Goal: Task Accomplishment & Management: Use online tool/utility

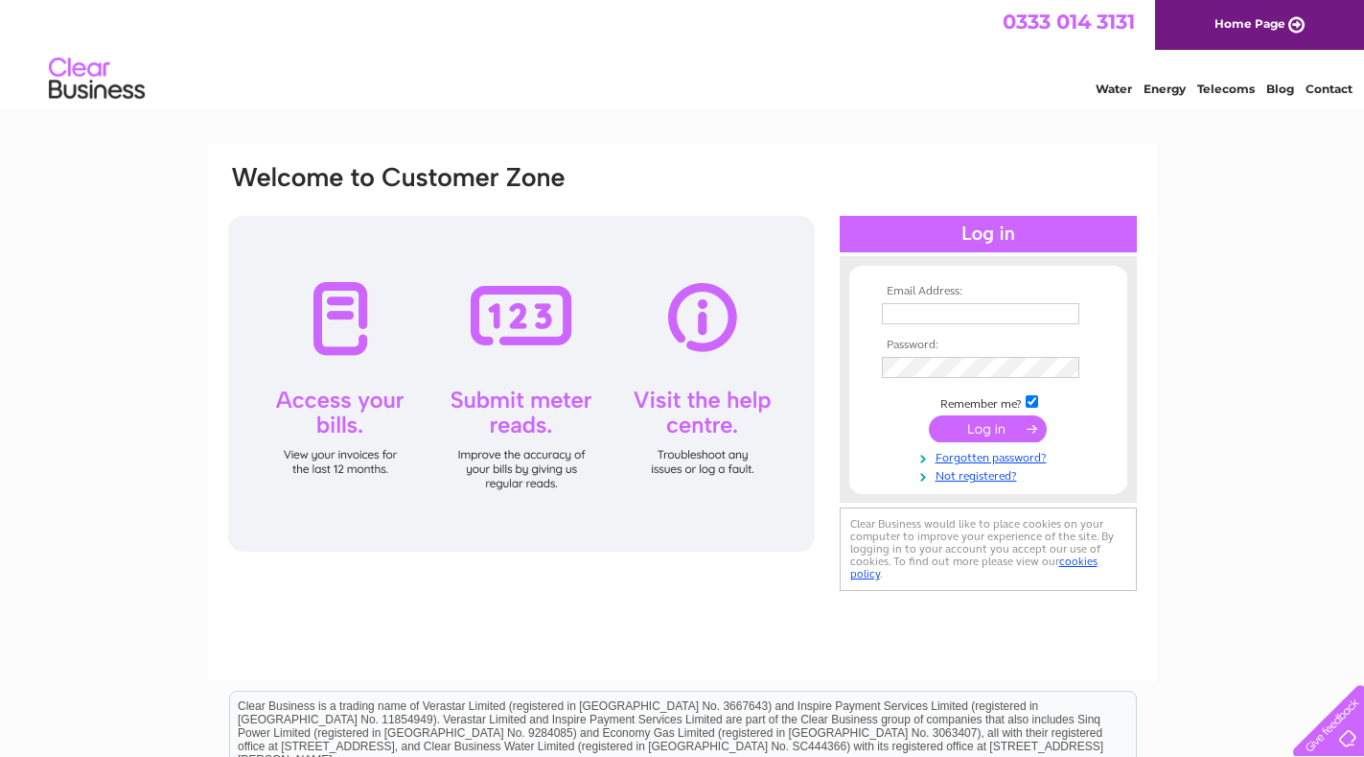
type input "[EMAIL_ADDRESS][DOMAIN_NAME]"
click at [979, 425] on input "submit" at bounding box center [988, 428] width 118 height 27
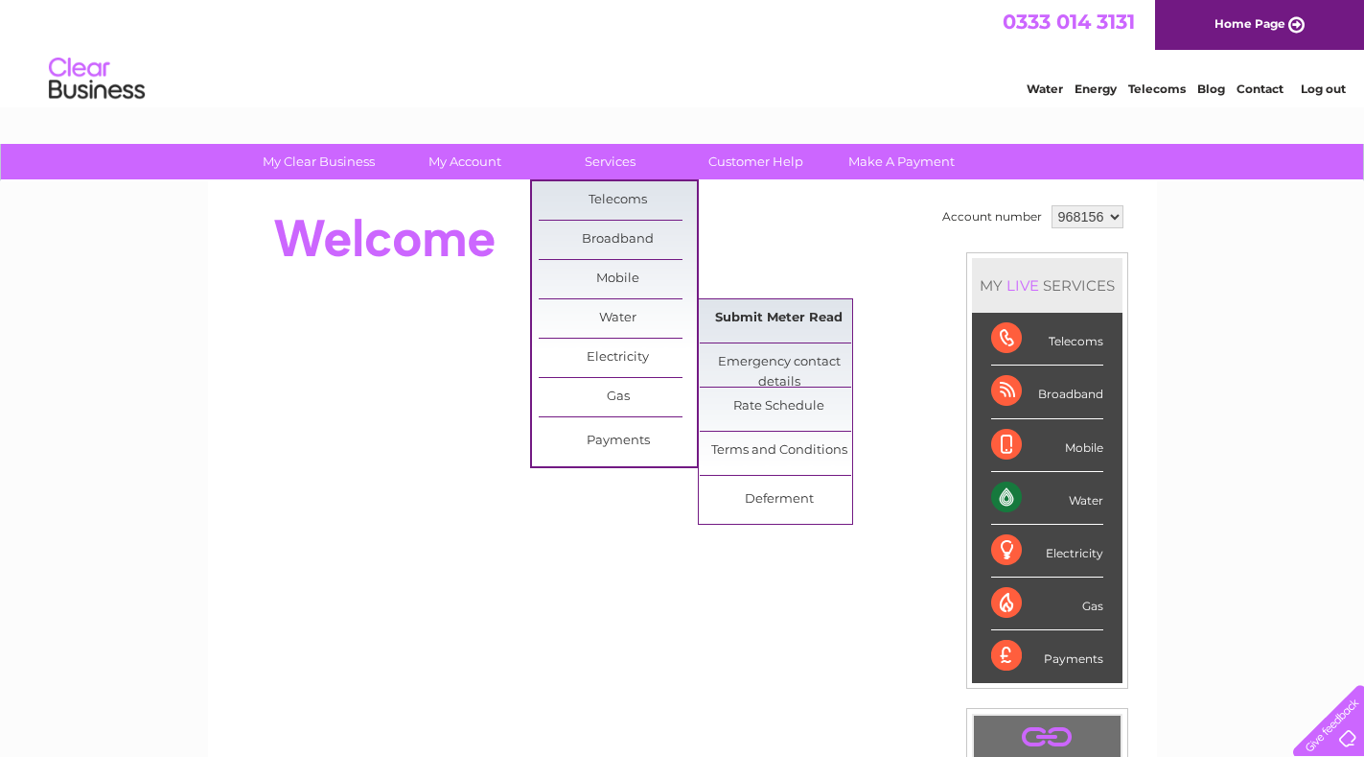
click at [780, 325] on link "Submit Meter Read" at bounding box center [779, 318] width 158 height 38
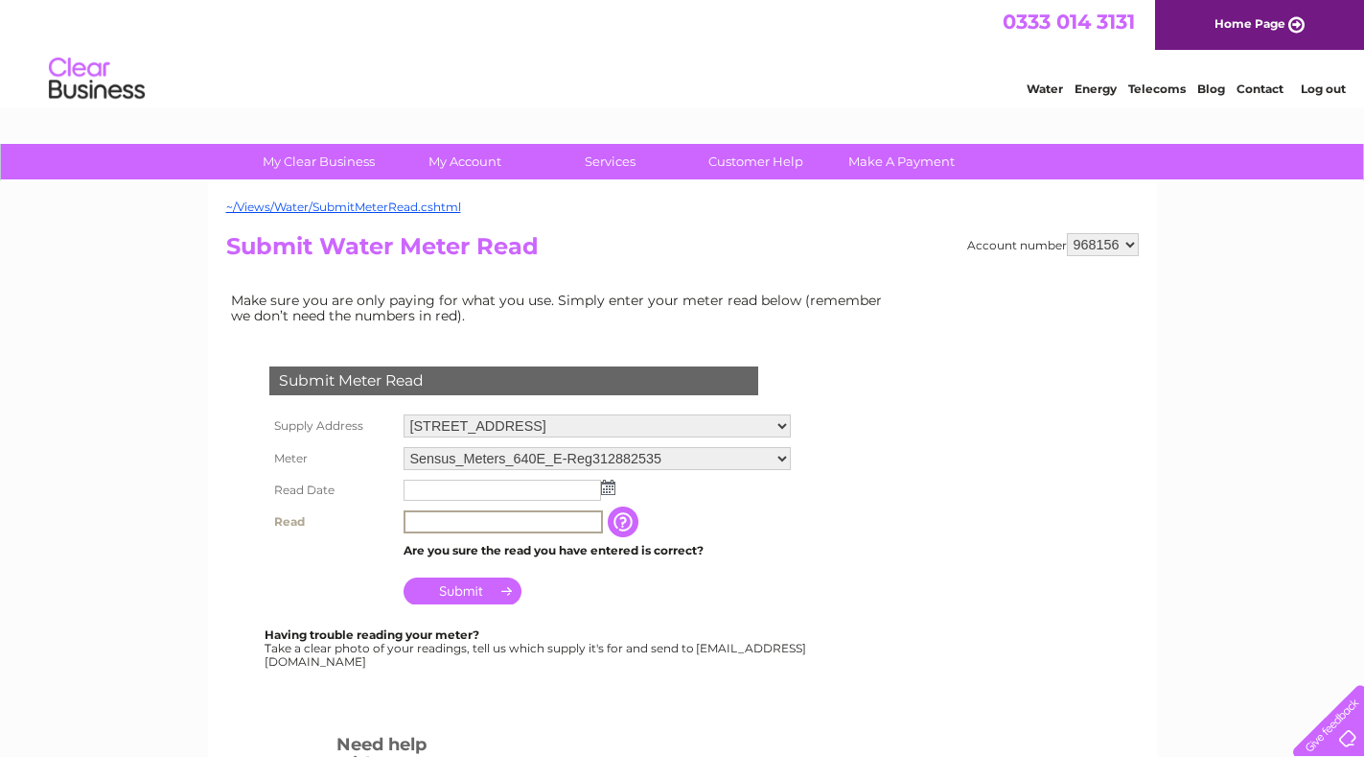
click at [509, 527] on input "text" at bounding box center [503, 521] width 199 height 23
click at [614, 485] on img at bounding box center [608, 486] width 14 height 15
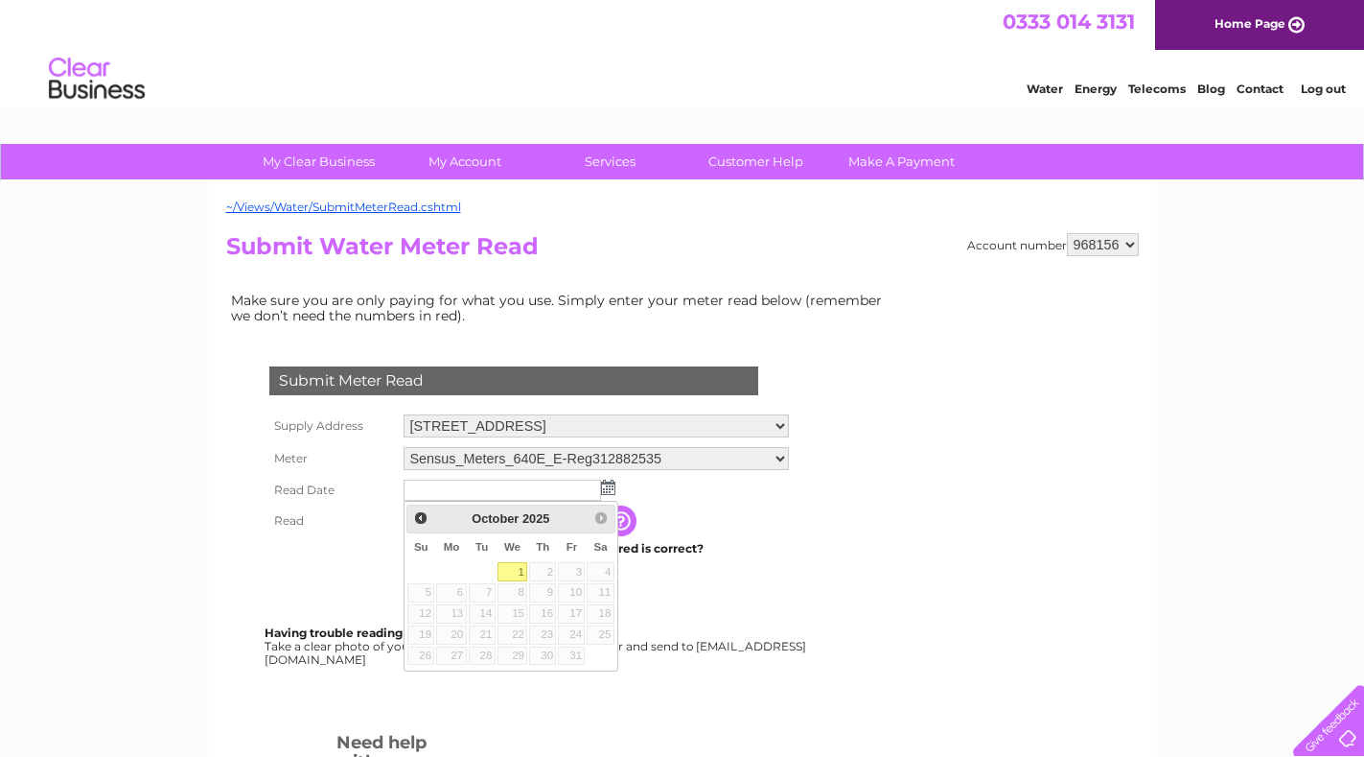
click at [513, 562] on link "1" at bounding box center [513, 571] width 31 height 19
type input "2025/10/01"
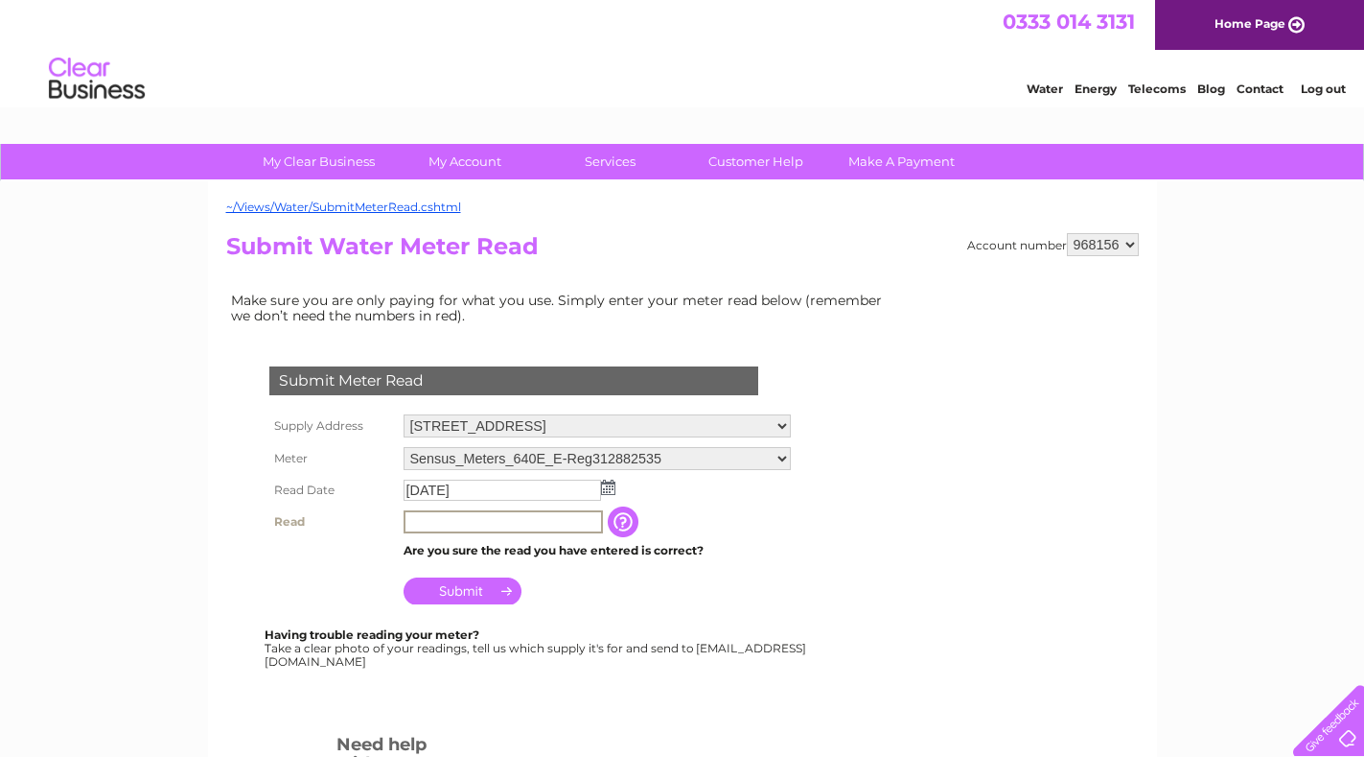
click at [501, 524] on input "text" at bounding box center [503, 521] width 199 height 23
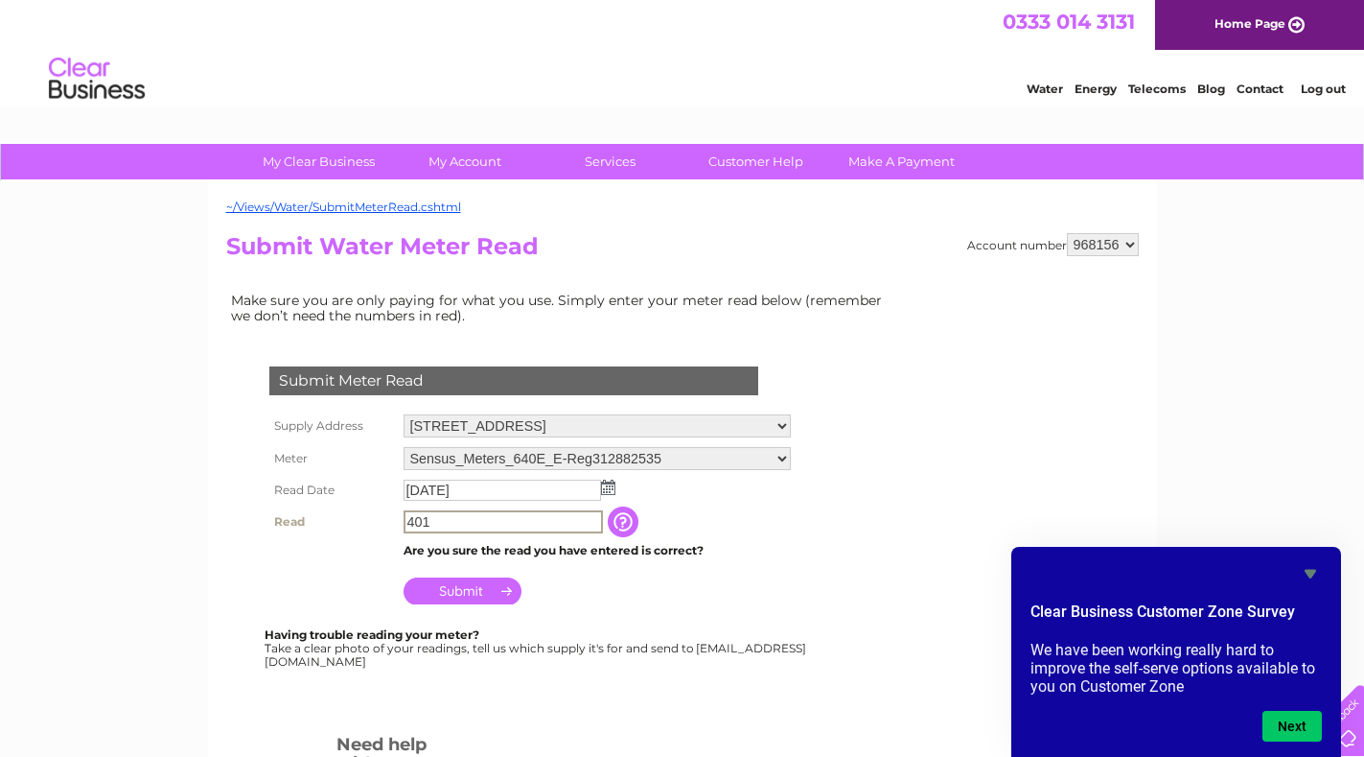
click at [501, 523] on input "401" at bounding box center [503, 521] width 199 height 23
type input "401"
click at [466, 586] on input "Submit" at bounding box center [463, 588] width 118 height 27
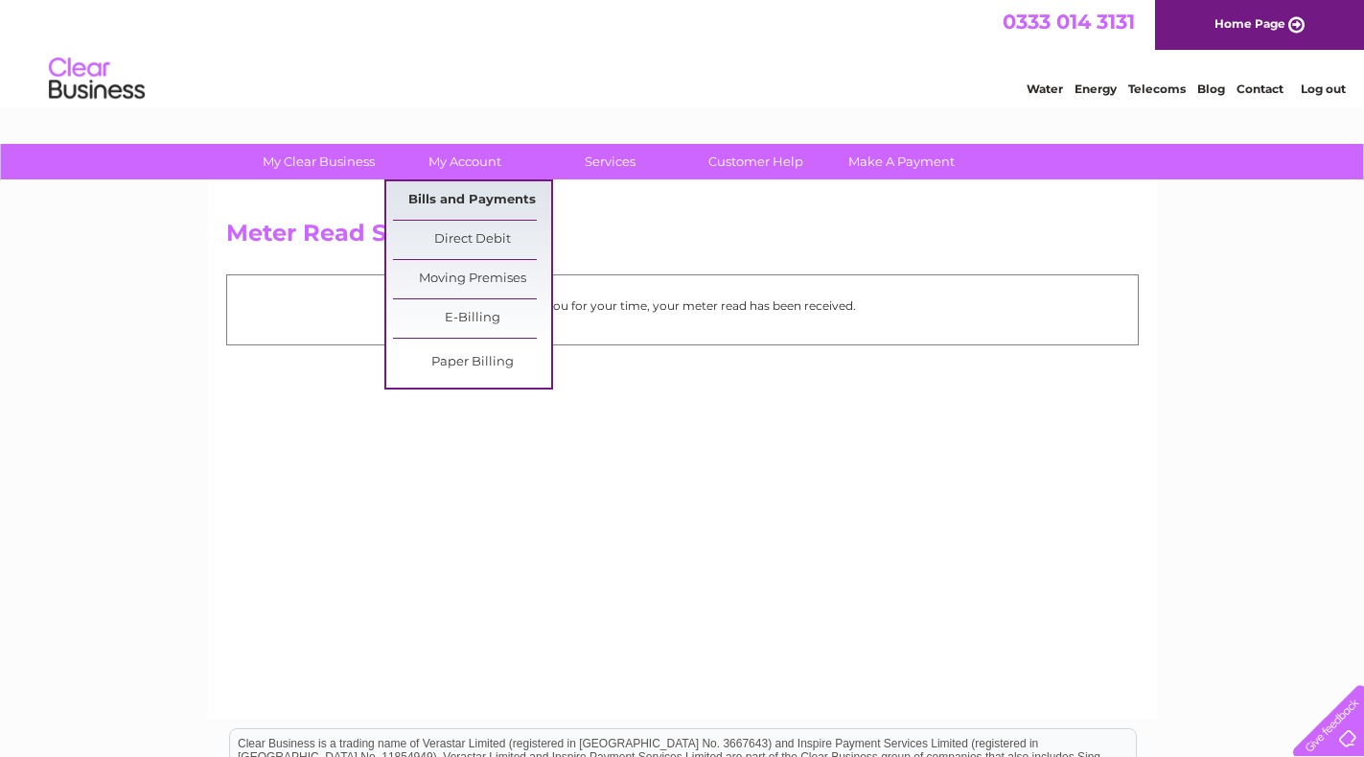
click at [459, 191] on link "Bills and Payments" at bounding box center [472, 200] width 158 height 38
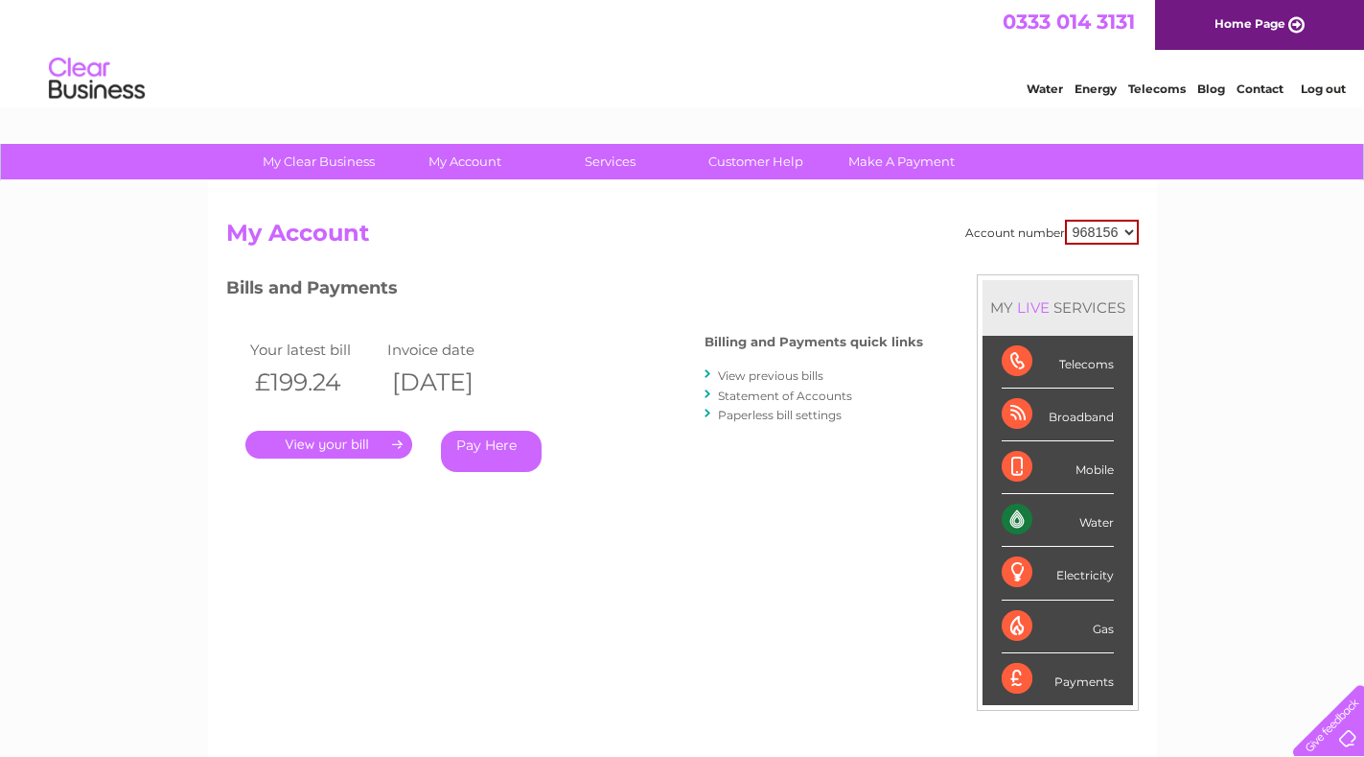
click at [335, 450] on link "." at bounding box center [328, 445] width 167 height 28
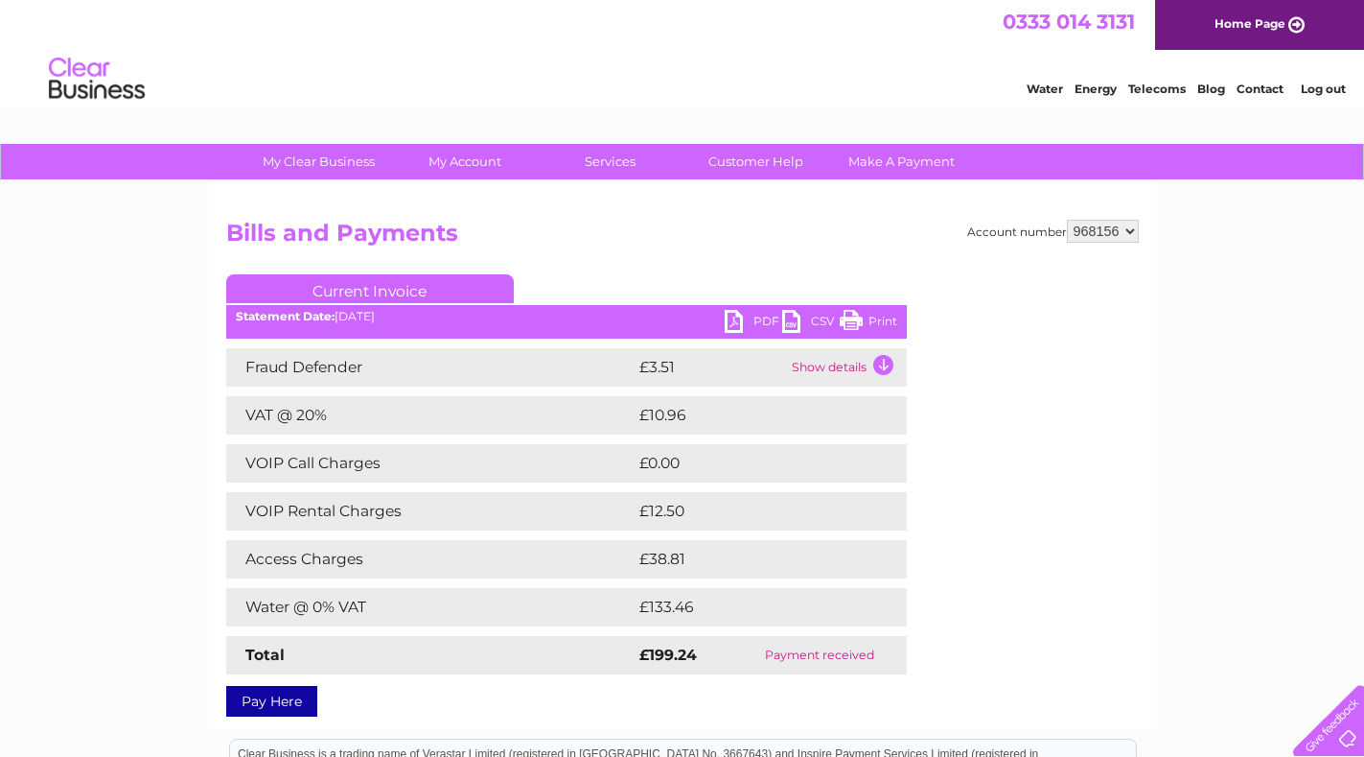
click at [731, 318] on link "PDF" at bounding box center [754, 324] width 58 height 28
